Goal: Check status: Check status

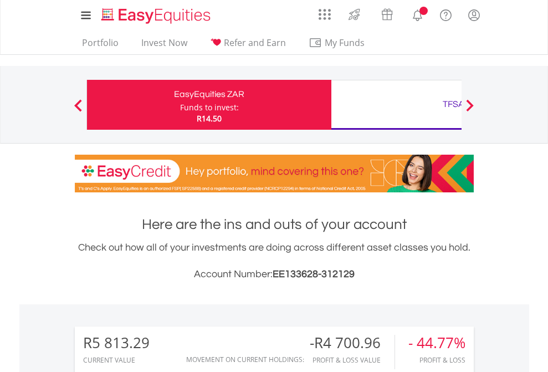
scroll to position [106, 174]
click at [180, 105] on div "Funds to invest:" at bounding box center [209, 107] width 59 height 11
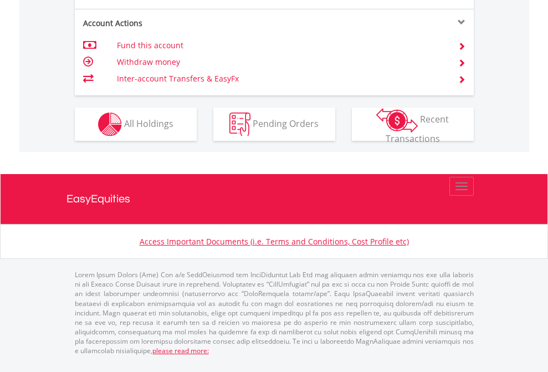
scroll to position [1063, 0]
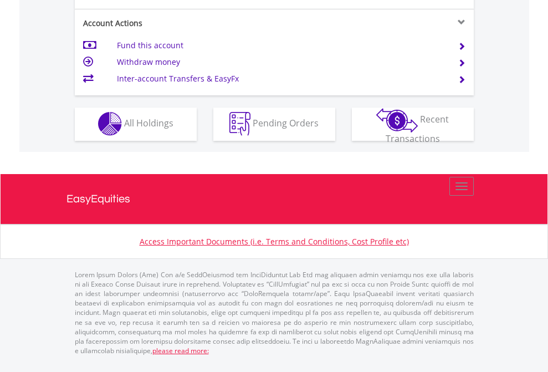
scroll to position [1037, 0]
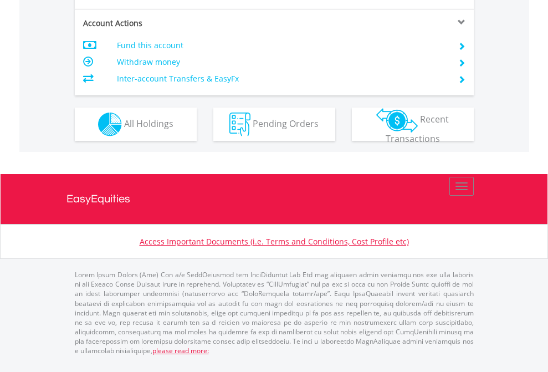
scroll to position [1040, 0]
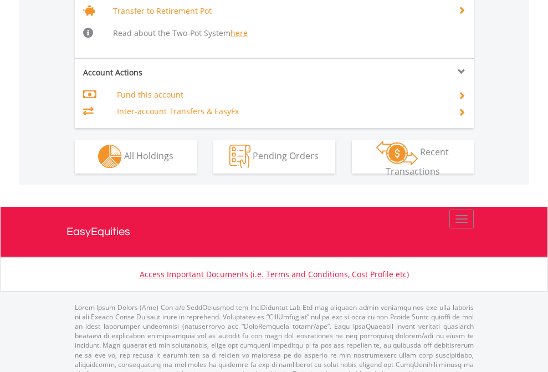
scroll to position [1101, 0]
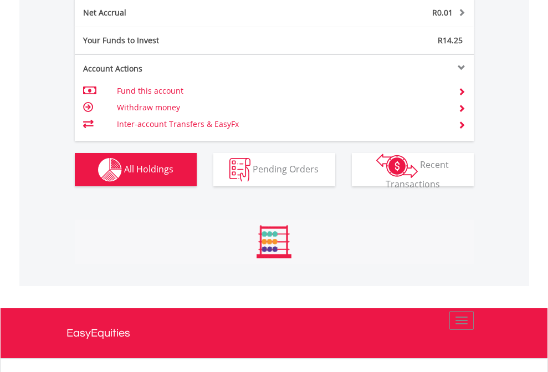
scroll to position [106, 174]
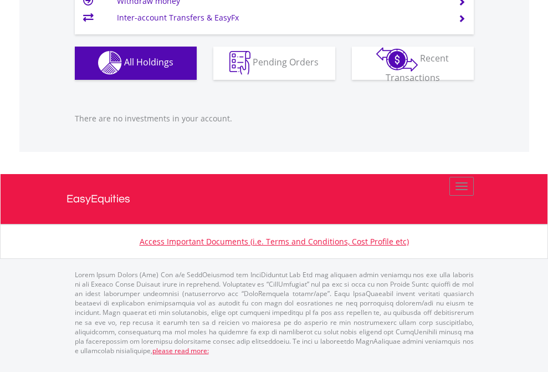
scroll to position [106, 174]
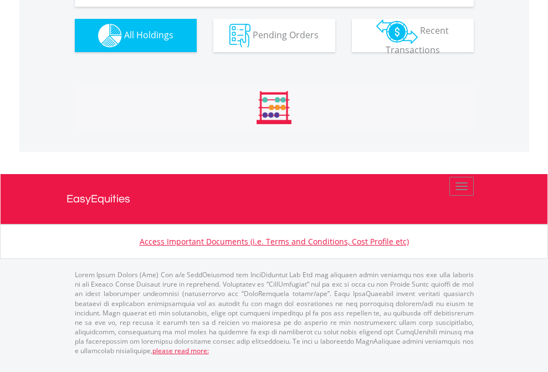
scroll to position [106, 174]
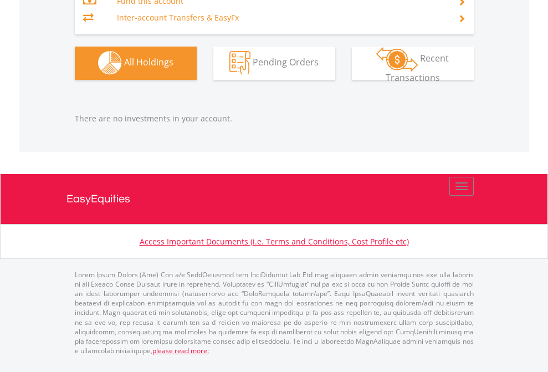
scroll to position [106, 174]
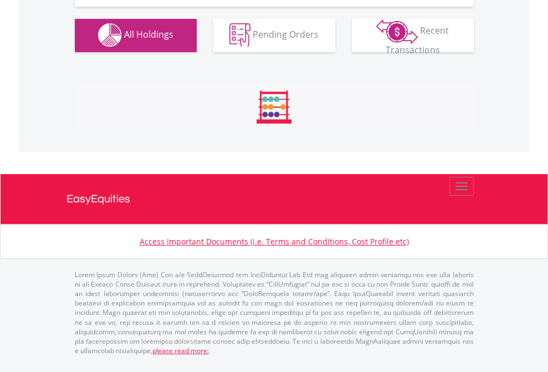
scroll to position [1097, 0]
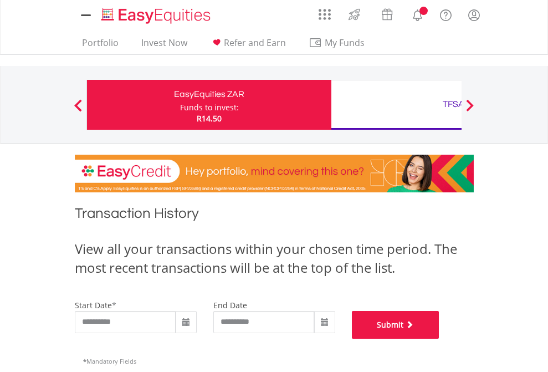
click at [440, 339] on button "Submit" at bounding box center [396, 325] width 88 height 28
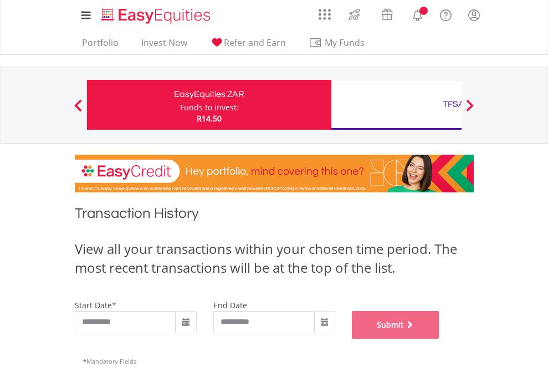
scroll to position [450, 0]
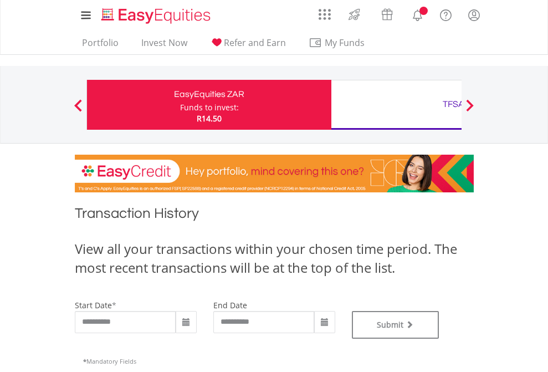
click at [396, 105] on div "TFSA" at bounding box center [453, 104] width 231 height 16
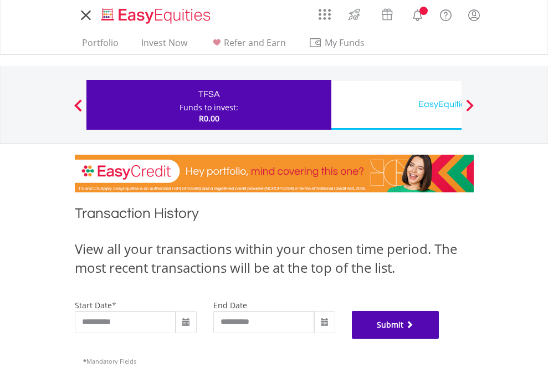
click at [440, 339] on button "Submit" at bounding box center [396, 325] width 88 height 28
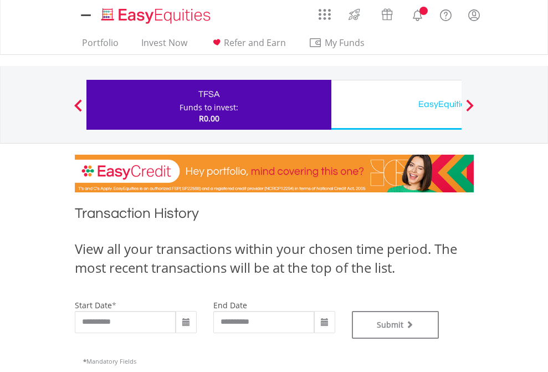
click at [396, 105] on div "EasyEquities USD" at bounding box center [453, 104] width 231 height 16
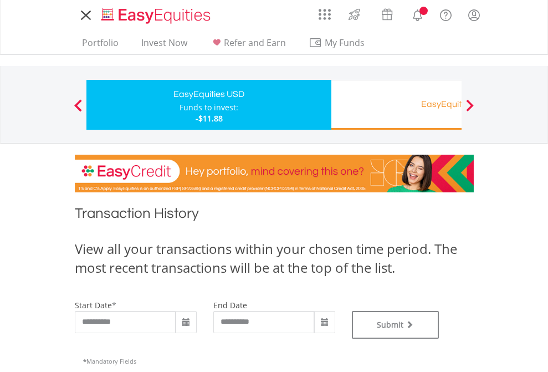
scroll to position [450, 0]
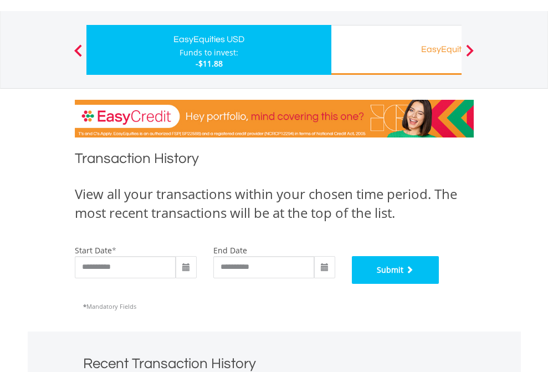
click at [440, 284] on button "Submit" at bounding box center [396, 270] width 88 height 28
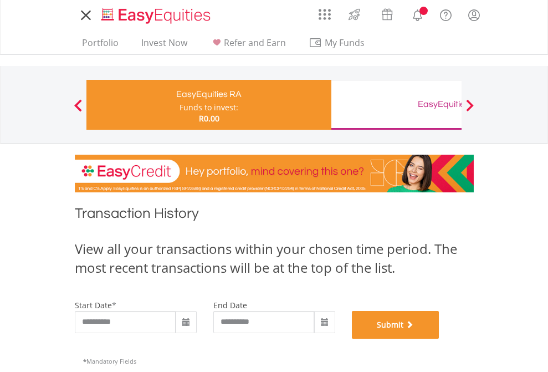
click at [440, 339] on button "Submit" at bounding box center [396, 325] width 88 height 28
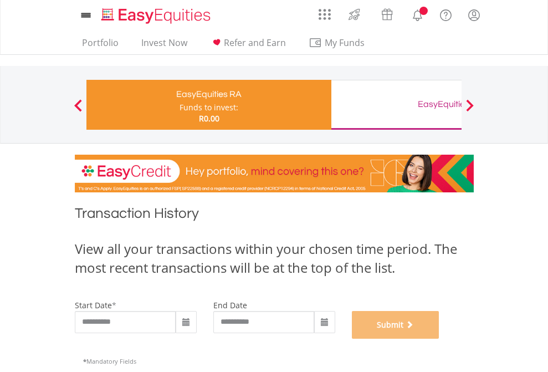
scroll to position [450, 0]
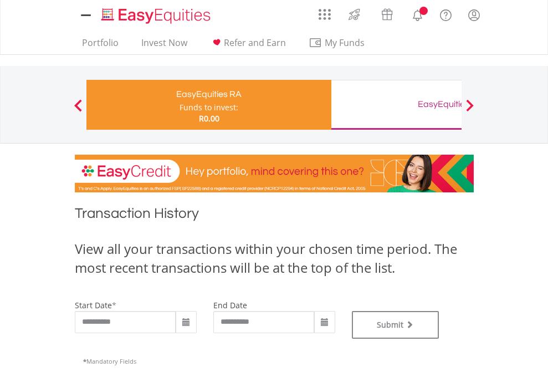
click at [396, 105] on div "EasyEquities GBP" at bounding box center [453, 104] width 231 height 16
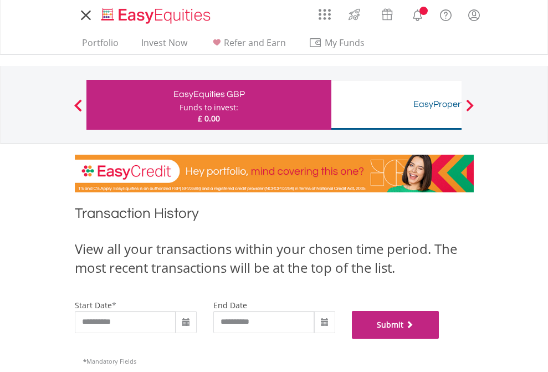
click at [440, 339] on button "Submit" at bounding box center [396, 325] width 88 height 28
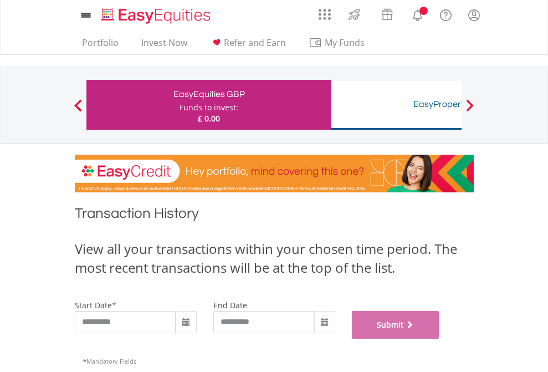
scroll to position [450, 0]
